Goal: Contribute content

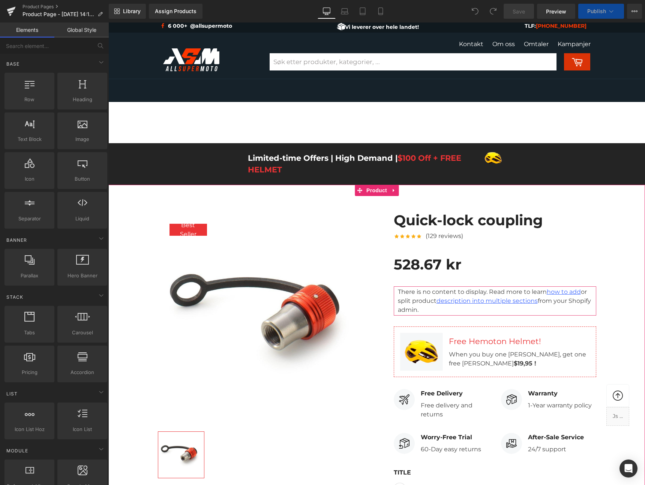
scroll to position [169, 0]
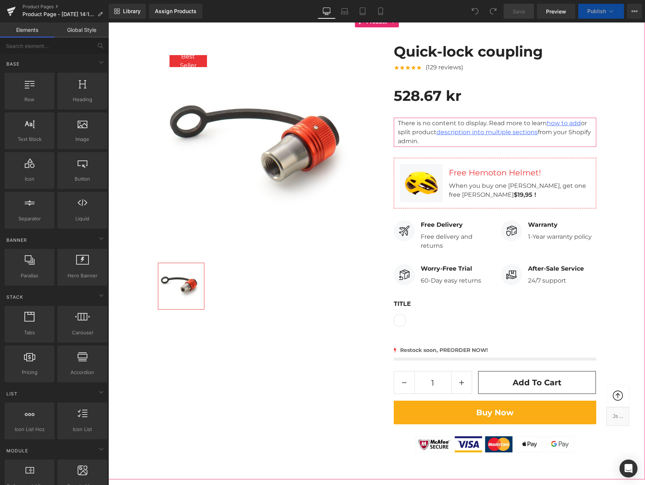
click at [441, 281] on div "60-Day easy returns Text Block" at bounding box center [451, 279] width 60 height 12
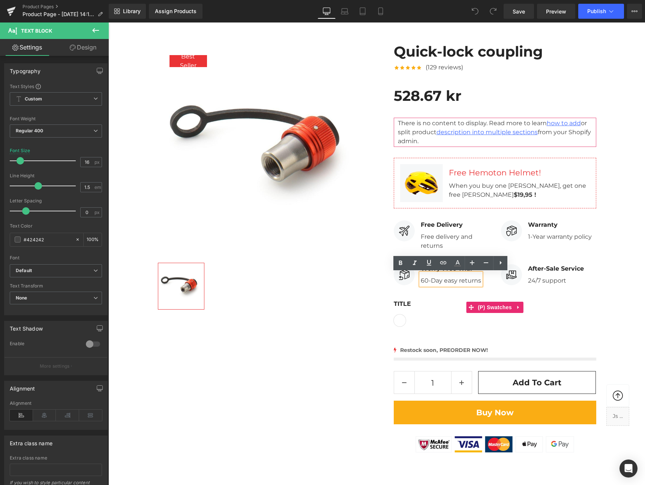
click at [449, 294] on div "Title Default Title" at bounding box center [495, 307] width 203 height 38
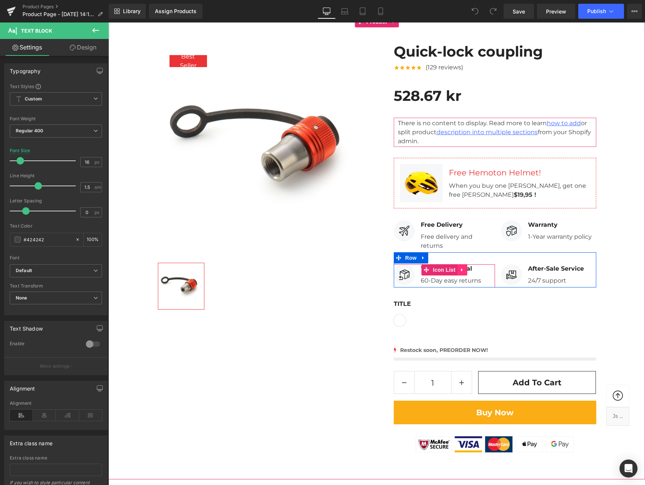
click at [465, 269] on link at bounding box center [463, 269] width 10 height 11
click at [468, 270] on icon at bounding box center [467, 270] width 5 height 6
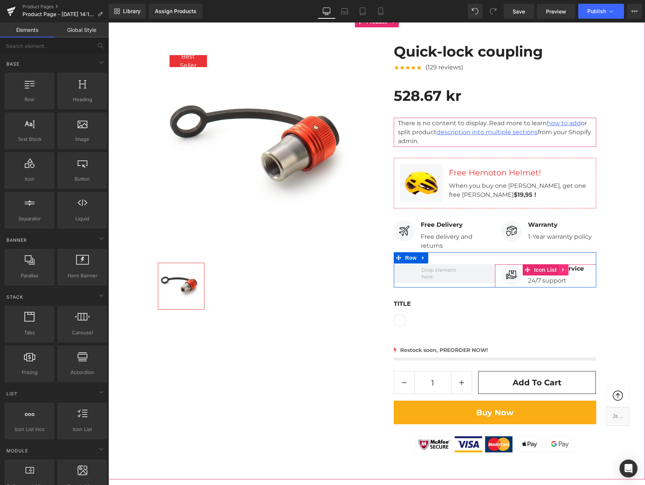
click at [566, 269] on link at bounding box center [564, 269] width 10 height 11
click at [570, 272] on icon at bounding box center [568, 269] width 5 height 5
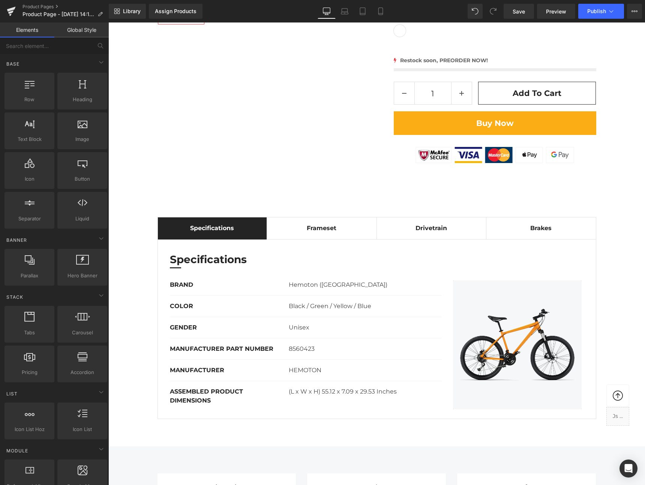
scroll to position [502, 0]
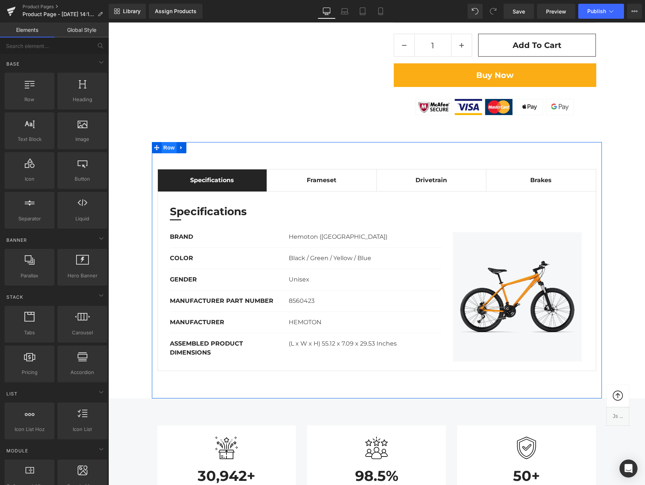
click at [169, 146] on span "Row" at bounding box center [169, 147] width 15 height 11
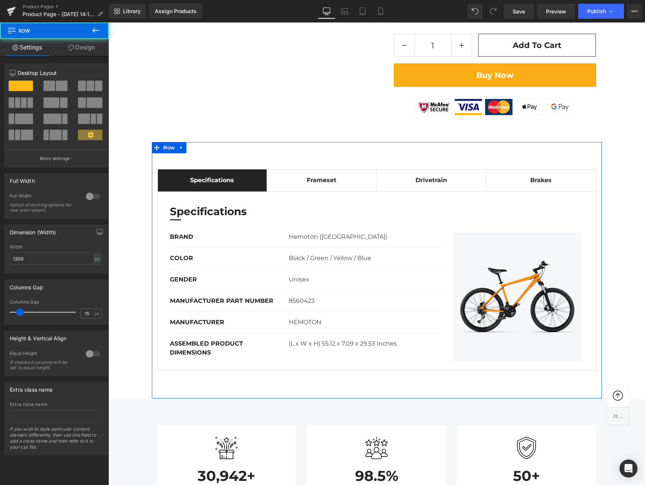
click at [206, 149] on div "Specifications Text Block Frameset Text Block Drivetrain Text Block Brakes Text…" at bounding box center [377, 270] width 450 height 257
click at [183, 149] on icon at bounding box center [181, 148] width 5 height 6
click at [213, 147] on icon at bounding box center [210, 148] width 5 height 6
click at [179, 148] on icon at bounding box center [181, 148] width 5 height 6
click at [202, 148] on icon at bounding box center [200, 147] width 5 height 5
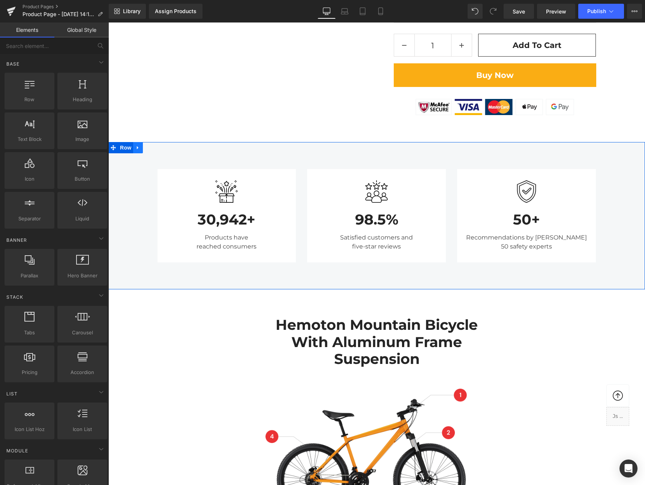
click at [141, 148] on link at bounding box center [138, 147] width 10 height 11
click at [155, 148] on icon at bounding box center [157, 147] width 5 height 5
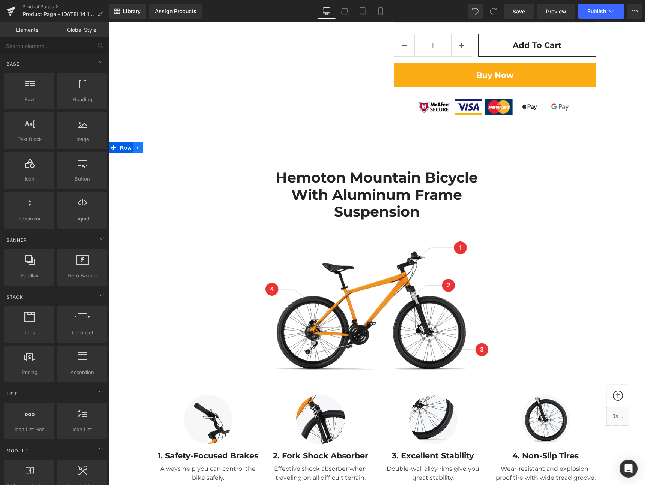
click at [142, 148] on link at bounding box center [138, 147] width 10 height 11
click at [156, 148] on icon at bounding box center [157, 147] width 5 height 5
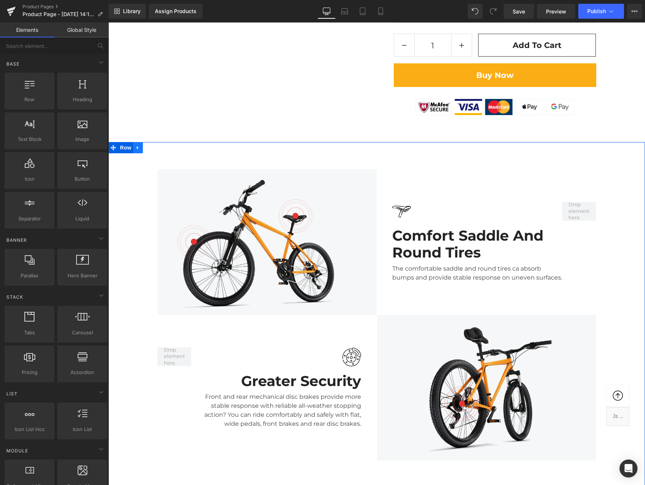
click at [140, 146] on icon at bounding box center [137, 148] width 5 height 6
click at [157, 148] on icon at bounding box center [157, 147] width 5 height 5
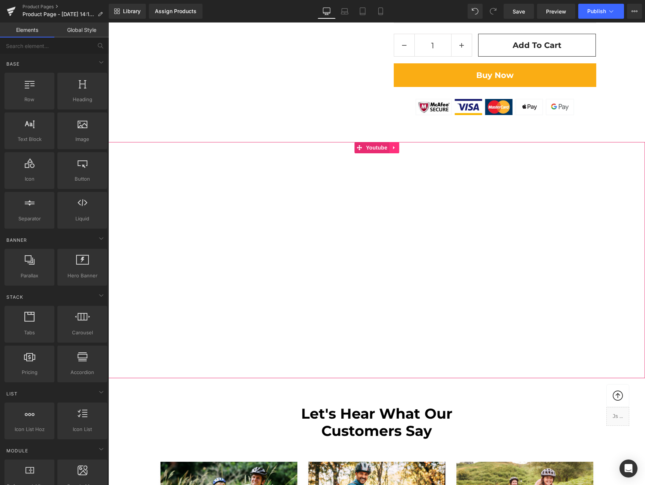
click at [392, 148] on icon at bounding box center [394, 148] width 5 height 6
click at [397, 150] on icon at bounding box center [398, 147] width 5 height 5
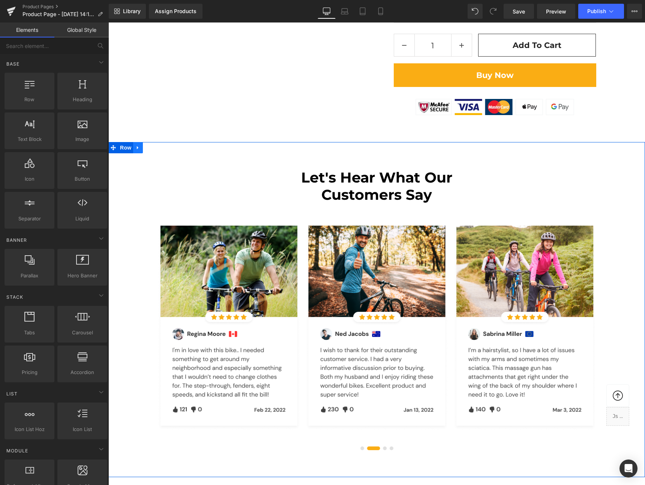
click at [141, 148] on link at bounding box center [138, 147] width 10 height 11
click at [157, 149] on icon at bounding box center [157, 147] width 5 height 5
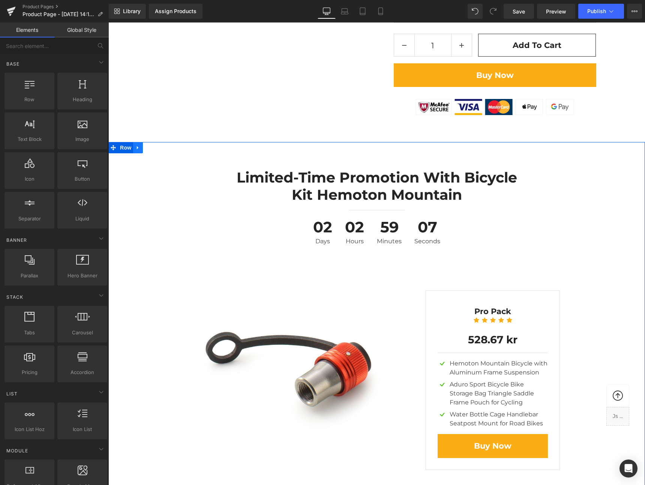
click at [141, 145] on icon at bounding box center [137, 148] width 5 height 6
click at [156, 149] on icon at bounding box center [157, 147] width 5 height 5
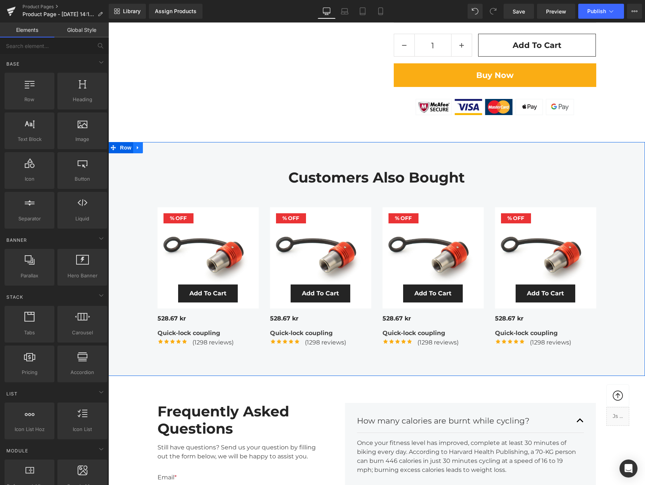
click at [141, 148] on link at bounding box center [138, 147] width 10 height 11
click at [157, 149] on icon at bounding box center [157, 148] width 5 height 6
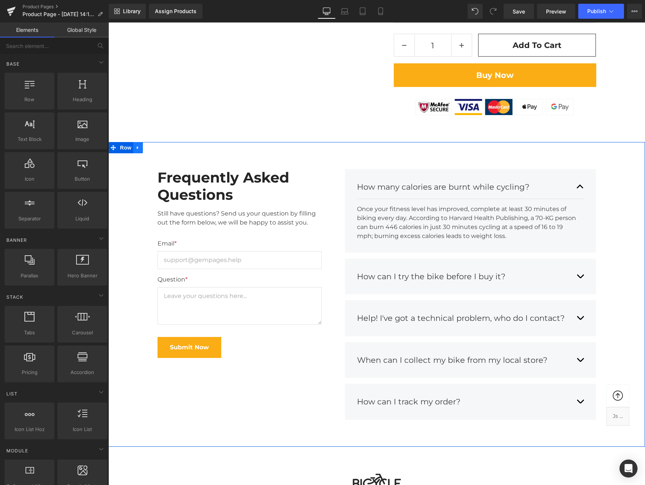
click at [142, 147] on link at bounding box center [138, 147] width 10 height 11
click at [156, 147] on icon at bounding box center [157, 147] width 5 height 5
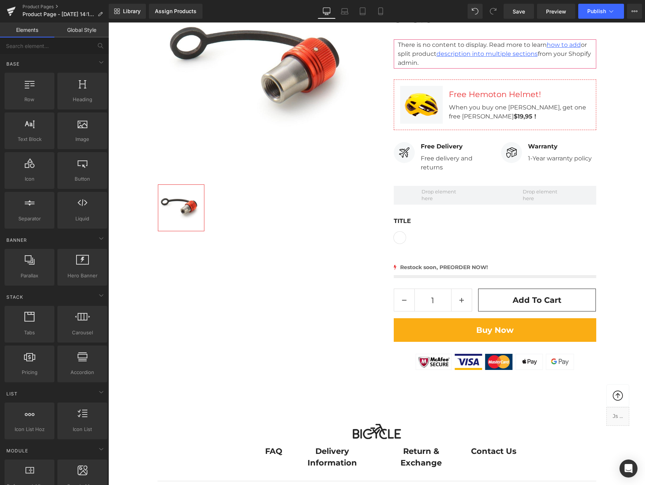
scroll to position [0, 0]
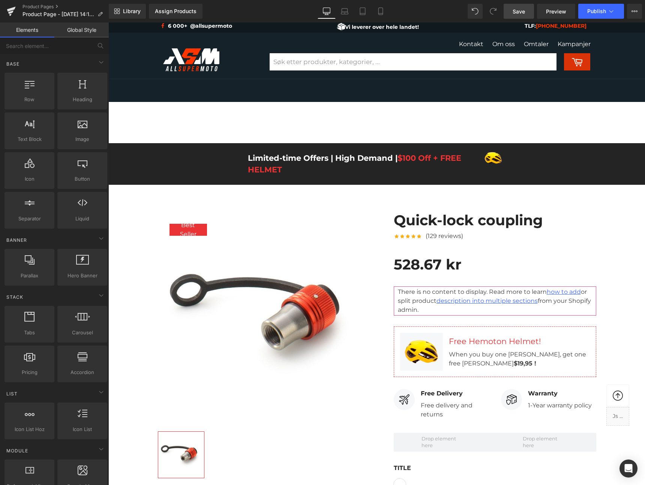
click at [513, 13] on span "Save" at bounding box center [519, 12] width 12 height 8
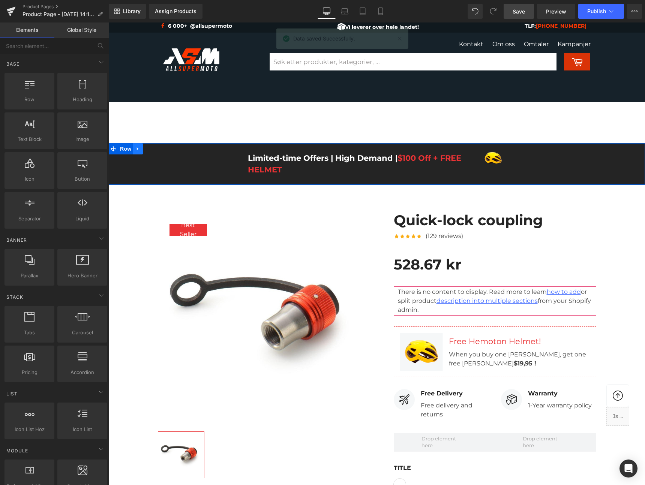
click at [142, 149] on link at bounding box center [138, 148] width 10 height 11
click at [156, 149] on icon at bounding box center [157, 148] width 5 height 5
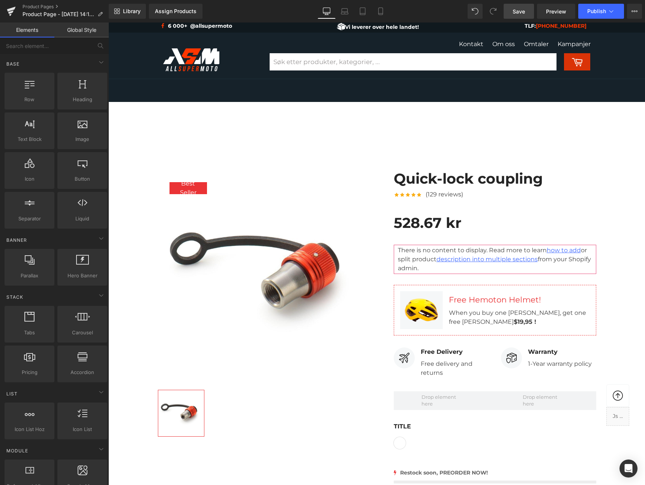
click at [525, 12] on span "Save" at bounding box center [519, 12] width 12 height 8
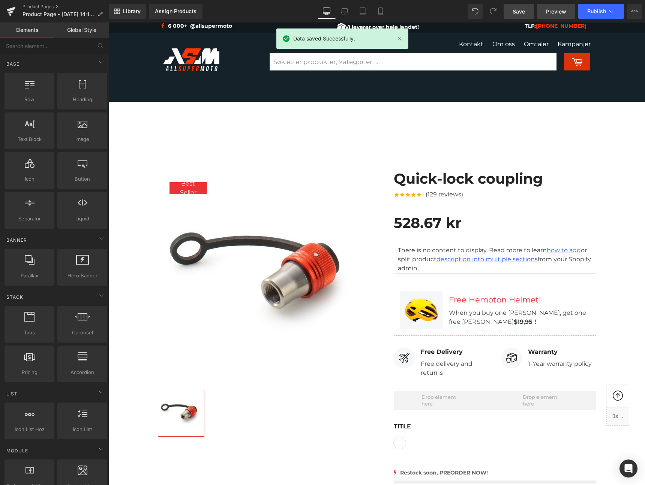
click at [552, 12] on span "Preview" at bounding box center [556, 12] width 20 height 8
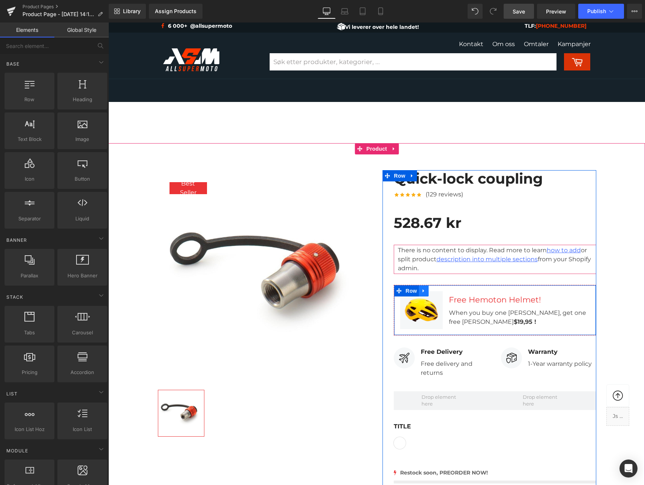
click at [425, 292] on icon at bounding box center [423, 291] width 5 height 6
click at [443, 292] on icon at bounding box center [443, 291] width 5 height 6
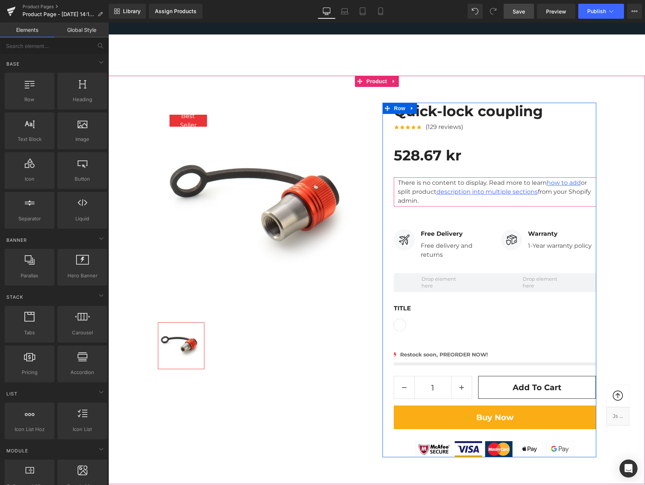
scroll to position [68, 0]
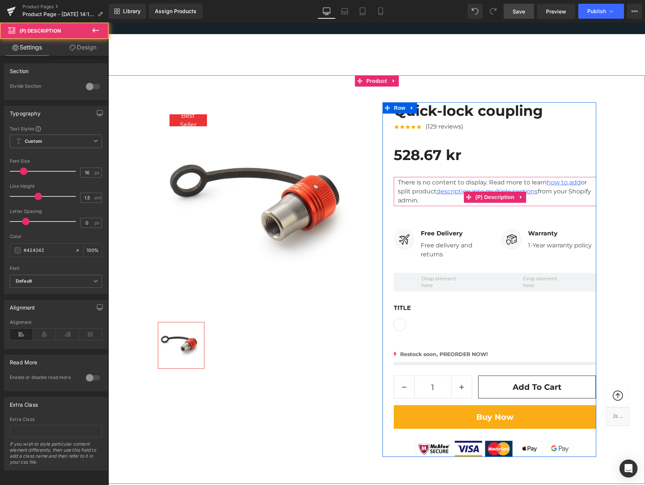
click at [557, 202] on div "There is no content to display. Read more to learn how to add or split product …" at bounding box center [495, 191] width 203 height 29
click at [564, 184] on link "how to add" at bounding box center [564, 182] width 34 height 7
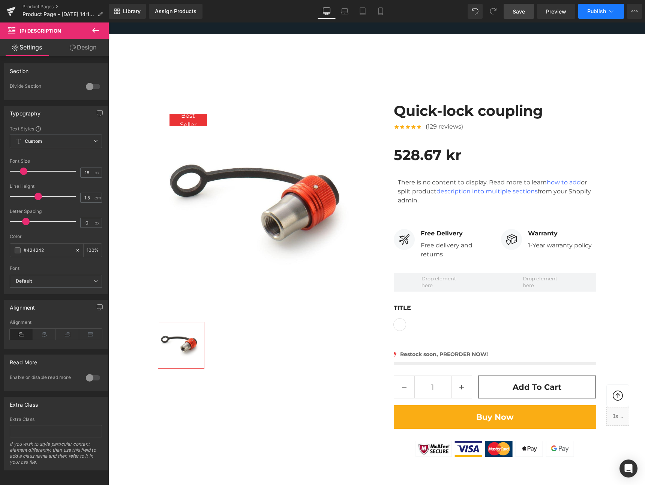
click at [618, 13] on button "Publish" at bounding box center [601, 11] width 46 height 15
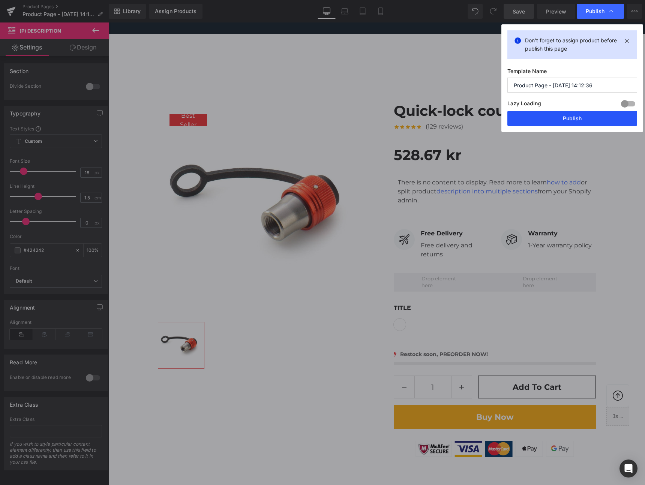
click at [582, 119] on button "Publish" at bounding box center [572, 118] width 130 height 15
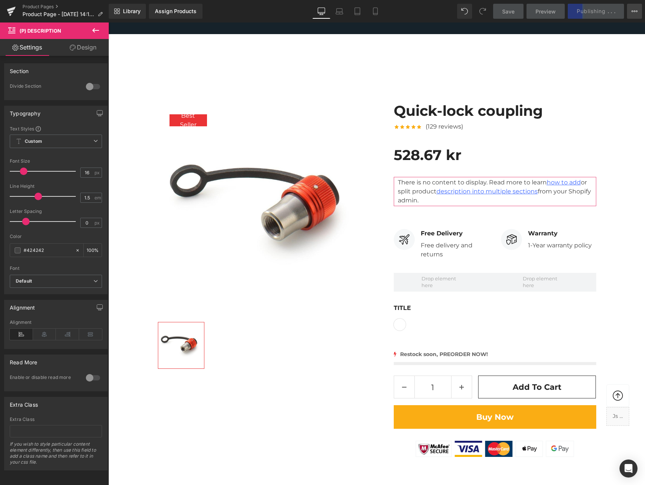
click at [634, 9] on icon at bounding box center [635, 11] width 6 height 6
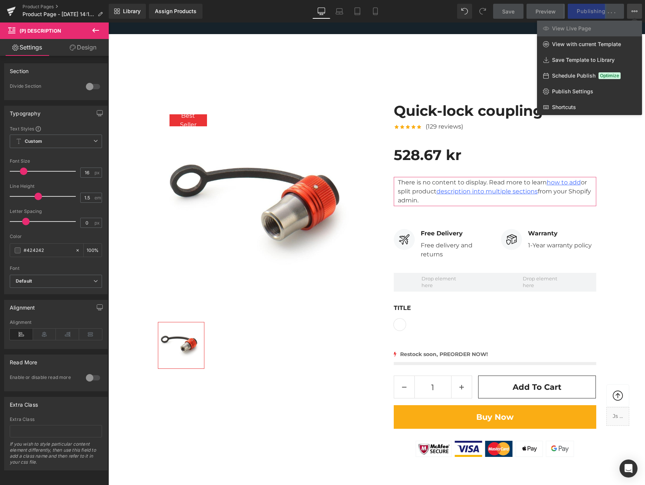
click at [634, 9] on icon at bounding box center [635, 11] width 6 height 6
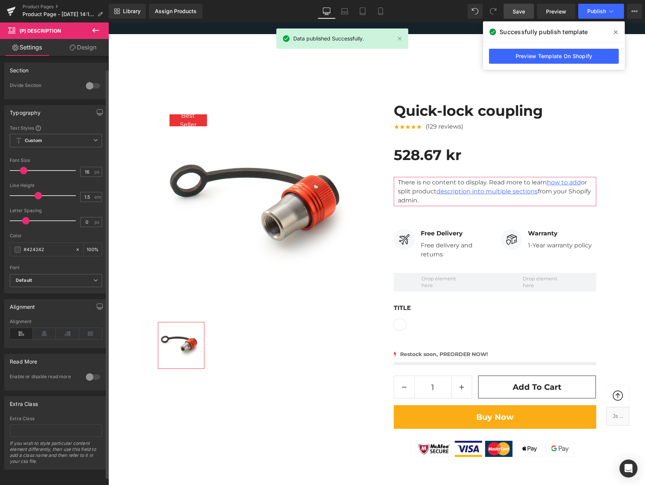
scroll to position [0, 0]
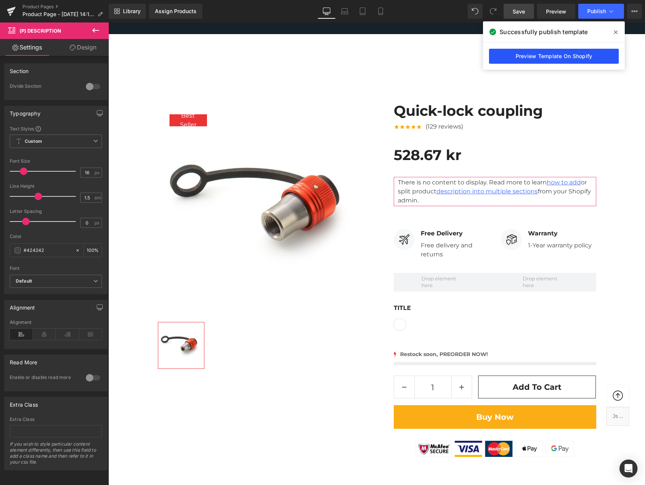
click at [528, 57] on link "Preview Template On Shopify" at bounding box center [554, 56] width 130 height 15
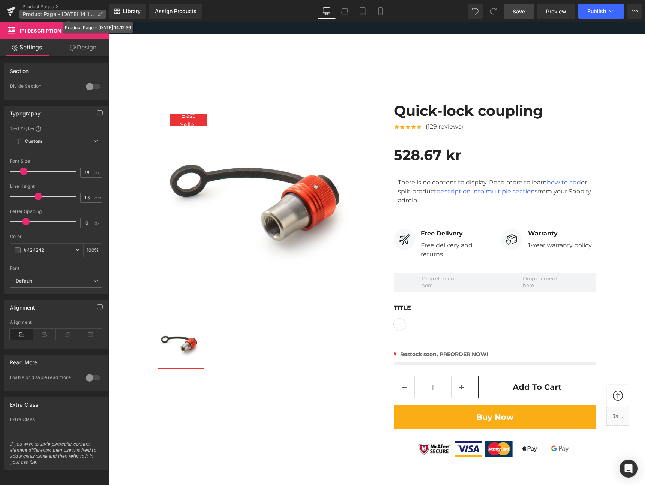
click at [99, 13] on icon at bounding box center [100, 14] width 5 height 5
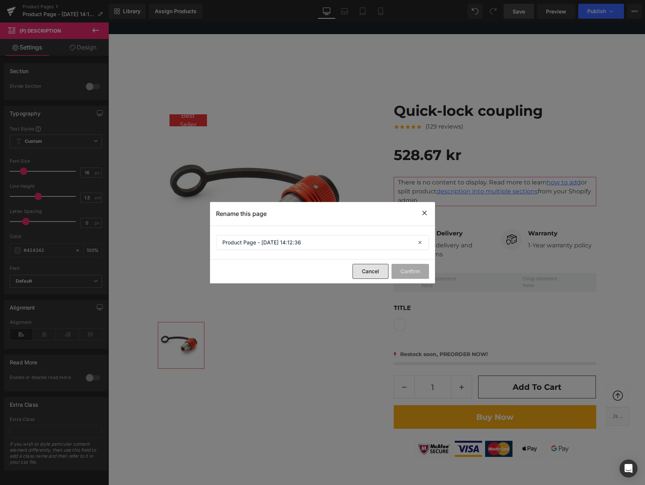
click at [365, 275] on button "Cancel" at bounding box center [371, 271] width 36 height 15
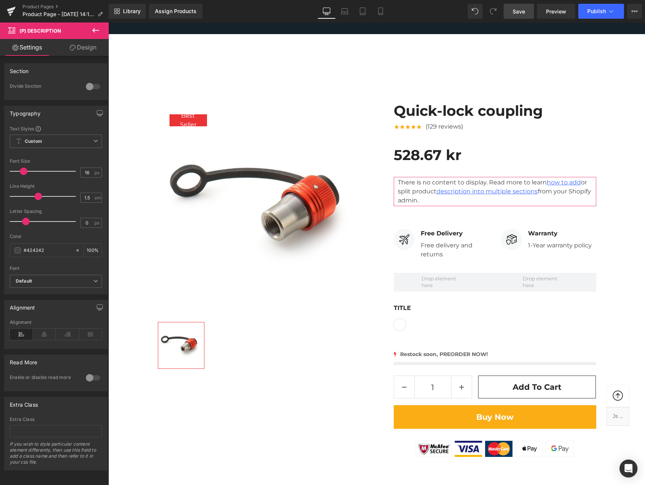
click at [81, 47] on link "Design" at bounding box center [83, 47] width 54 height 17
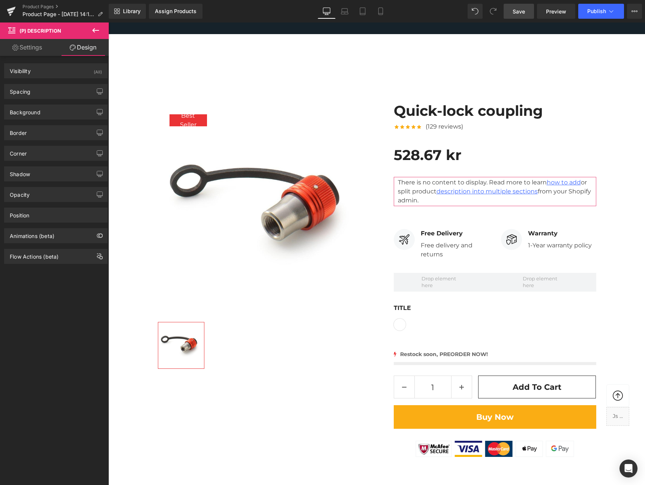
click at [42, 50] on link "Settings" at bounding box center [27, 47] width 54 height 17
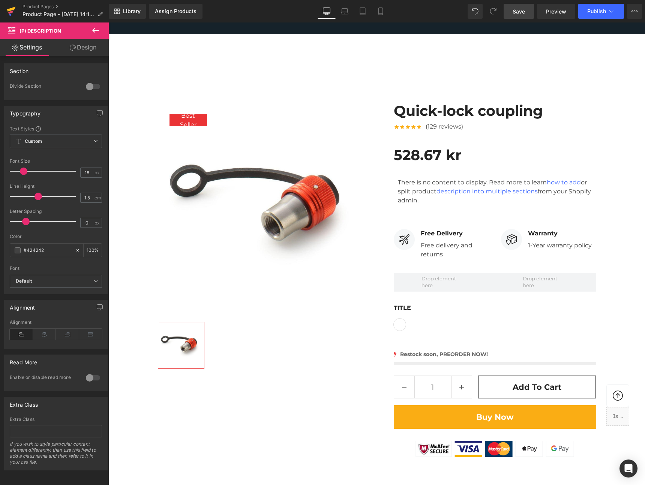
click at [11, 11] on icon at bounding box center [10, 12] width 5 height 3
